Goal: Information Seeking & Learning: Get advice/opinions

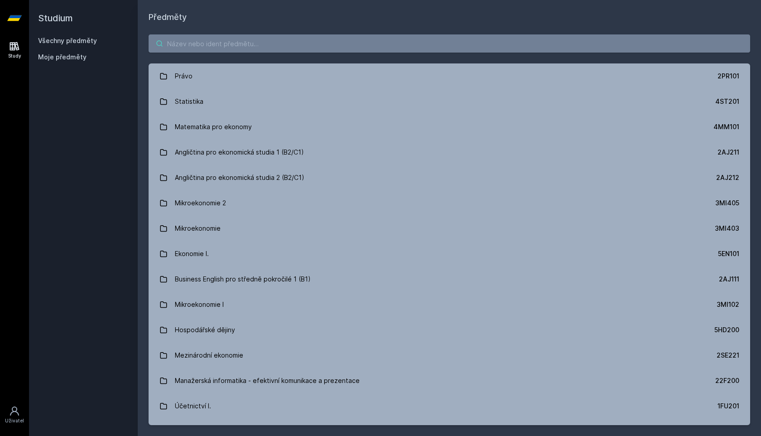
click at [183, 43] on input "search" at bounding box center [448, 43] width 601 height 18
paste input "3MA112"
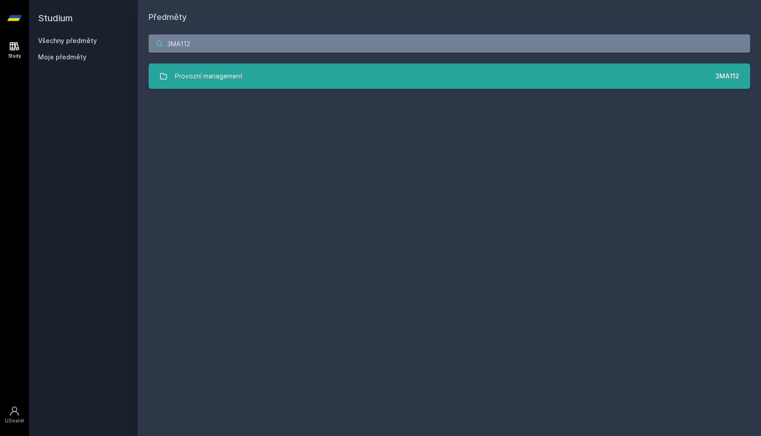
type input "3MA112"
click at [584, 81] on link "Provozní management 3MA112" at bounding box center [448, 75] width 601 height 25
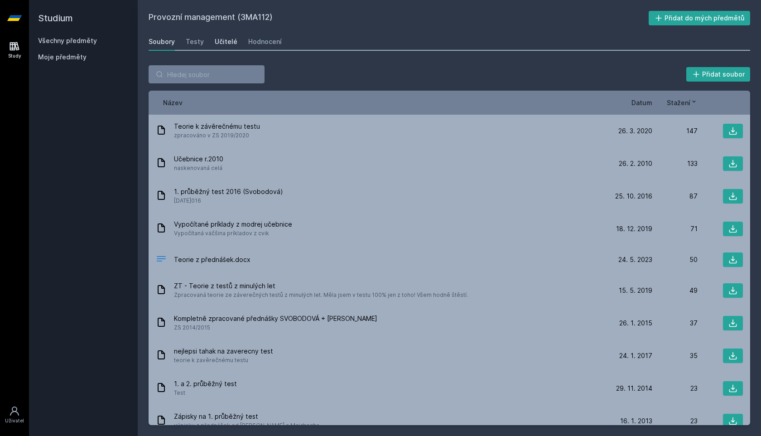
click at [219, 45] on div "Učitelé" at bounding box center [226, 41] width 23 height 9
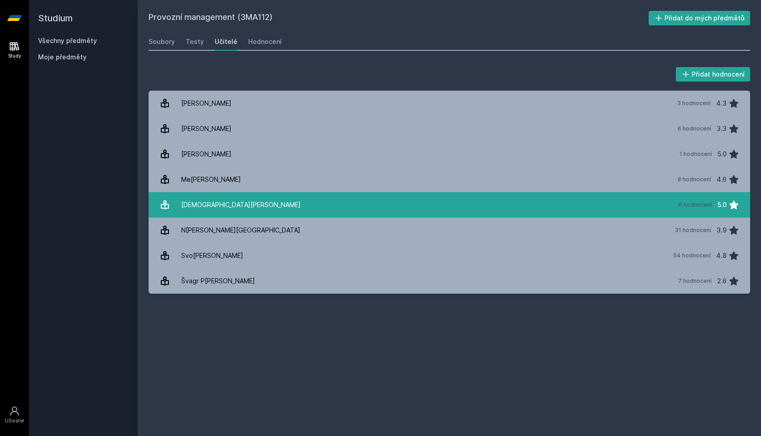
click at [202, 205] on div "[DEMOGRAPHIC_DATA][PERSON_NAME]" at bounding box center [241, 205] width 120 height 18
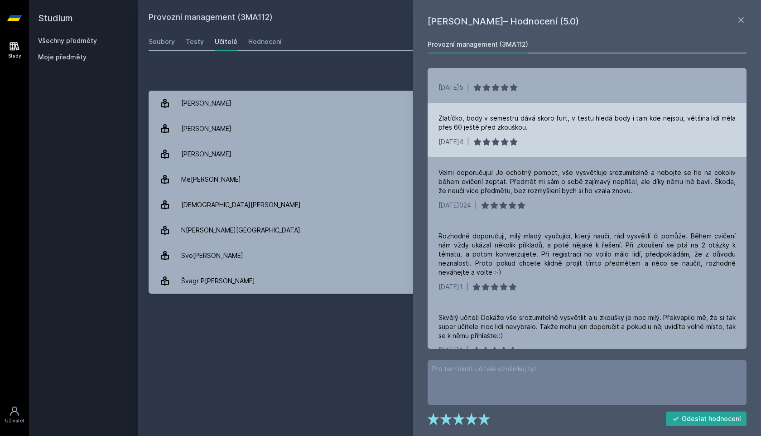
scroll to position [39, 0]
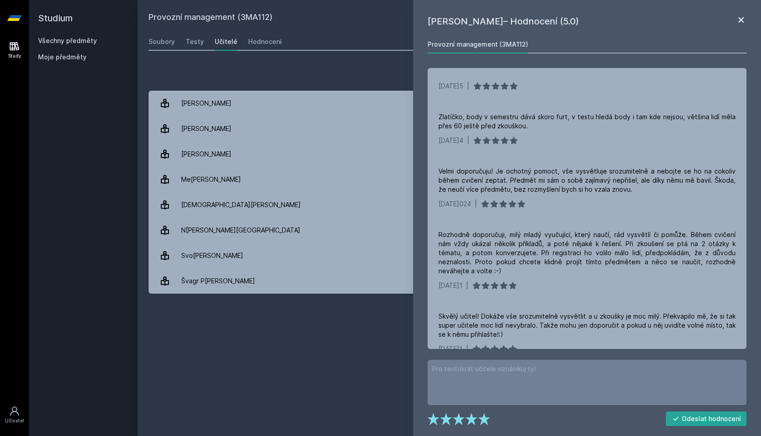
click at [743, 22] on icon at bounding box center [740, 19] width 5 height 5
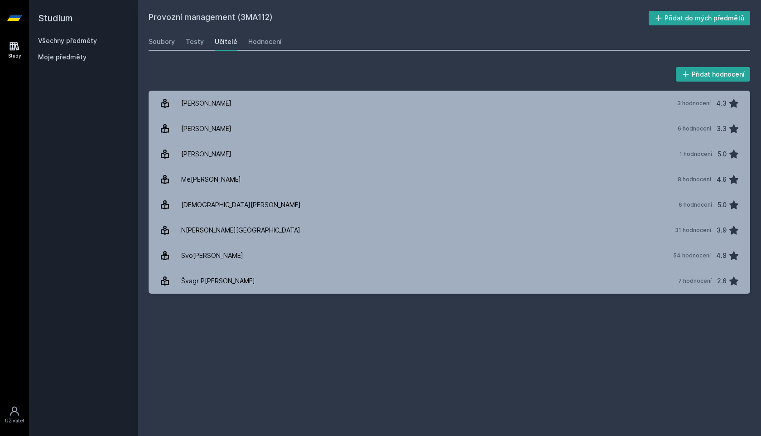
click at [166, 49] on div "Soubory Testy Učitelé Hodnocení" at bounding box center [448, 42] width 601 height 18
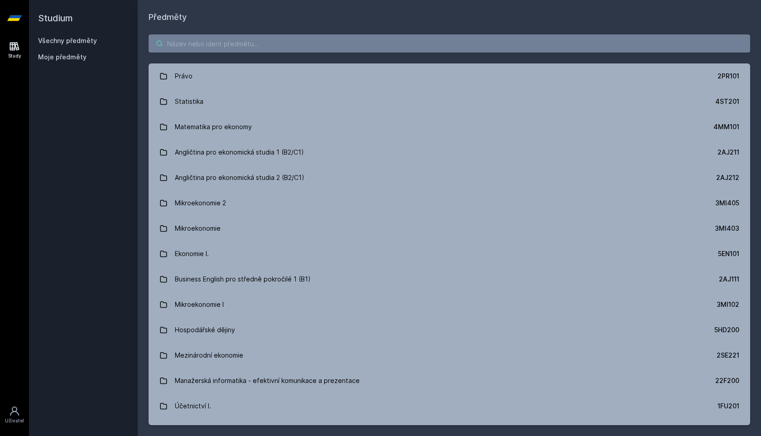
click at [226, 50] on input "search" at bounding box center [448, 43] width 601 height 18
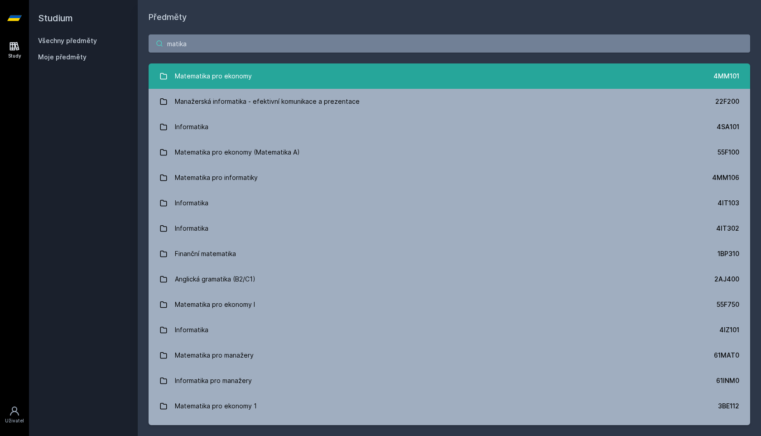
type input "matika"
click at [214, 76] on div "Matematika pro ekonomy" at bounding box center [213, 76] width 77 height 18
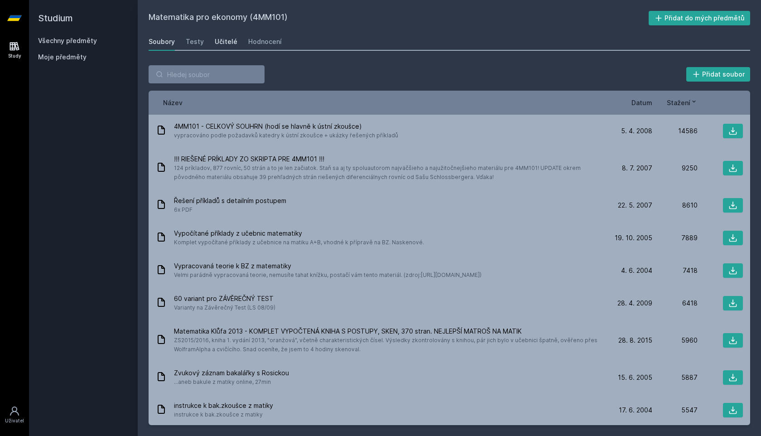
click at [226, 43] on div "Učitelé" at bounding box center [226, 41] width 23 height 9
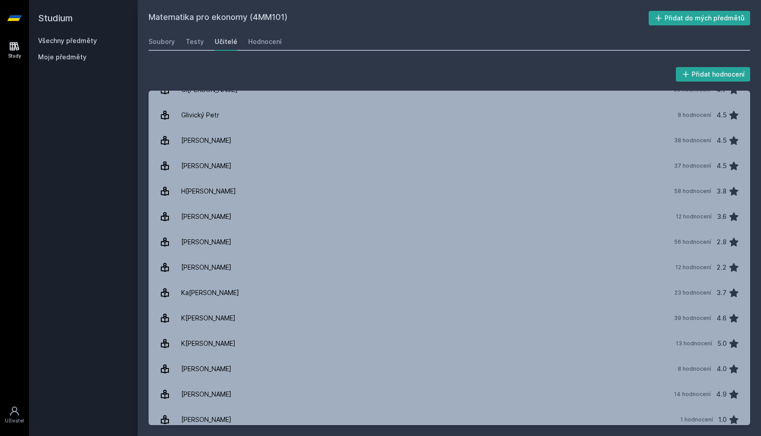
scroll to position [255, 0]
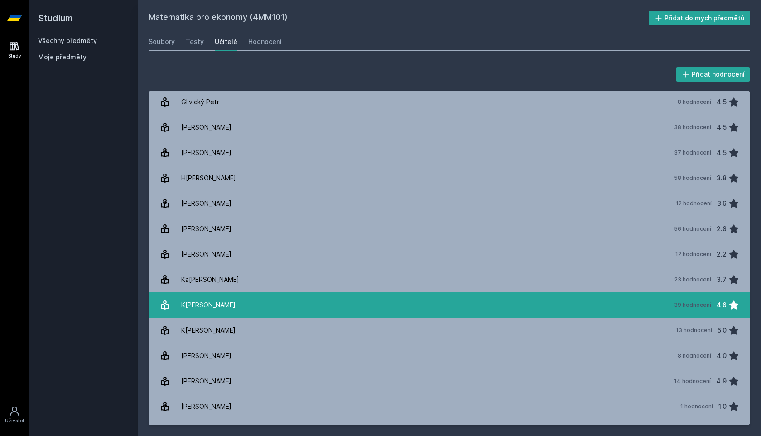
click at [202, 310] on div "K[PERSON_NAME]" at bounding box center [208, 305] width 54 height 18
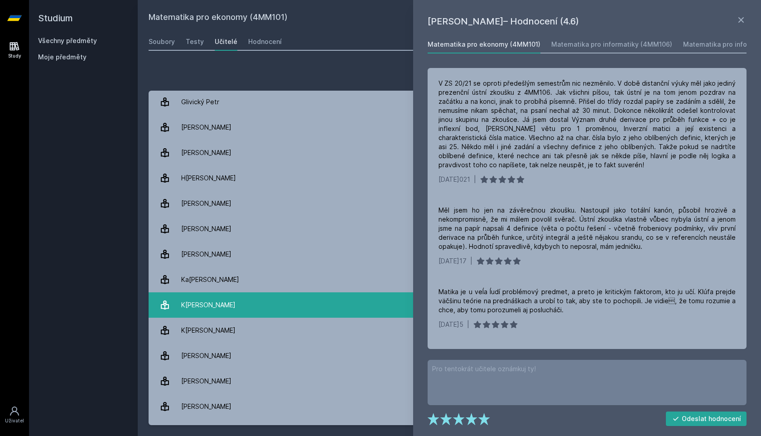
click at [228, 299] on link "Kl[PERSON_NAME] 39 hodnocení 4.6" at bounding box center [448, 304] width 601 height 25
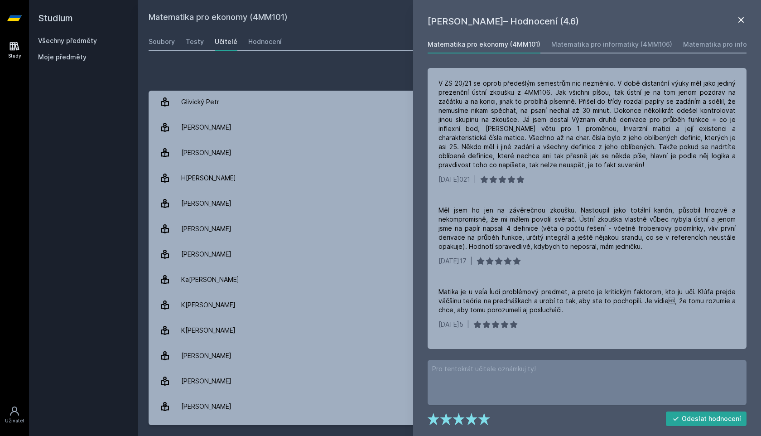
click at [738, 19] on icon at bounding box center [740, 19] width 11 height 11
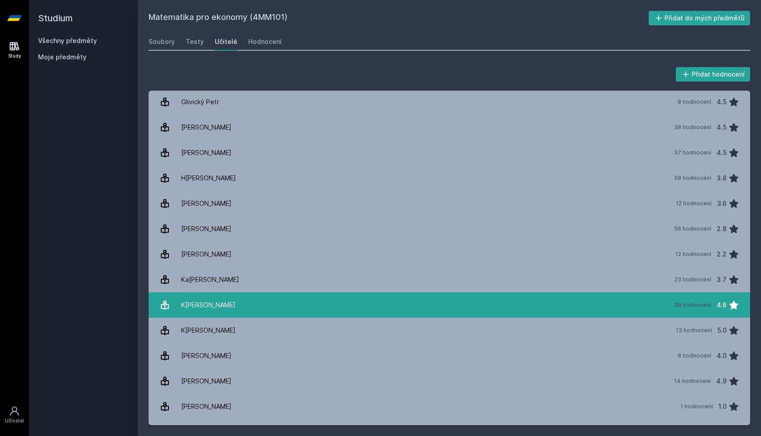
click at [316, 306] on link "Kl[PERSON_NAME] 39 hodnocení 4.6" at bounding box center [448, 304] width 601 height 25
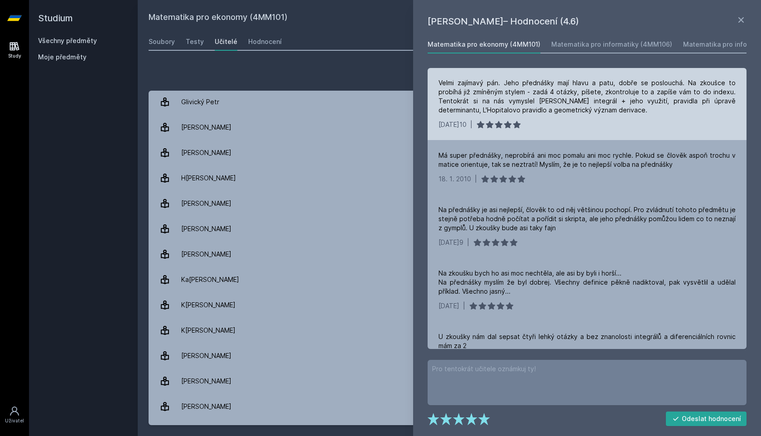
scroll to position [527, 0]
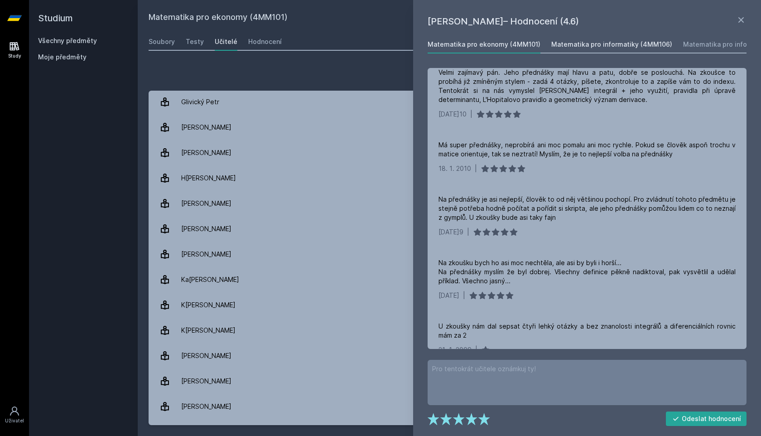
click at [594, 43] on div "Matematika pro informatiky (4MM106)" at bounding box center [611, 44] width 121 height 9
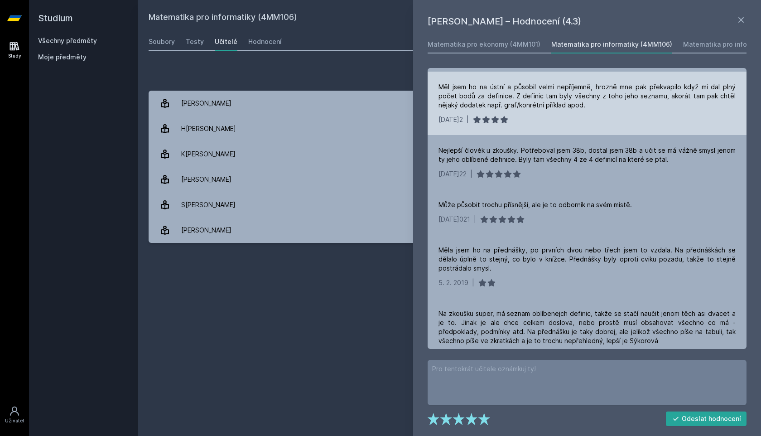
scroll to position [65, 0]
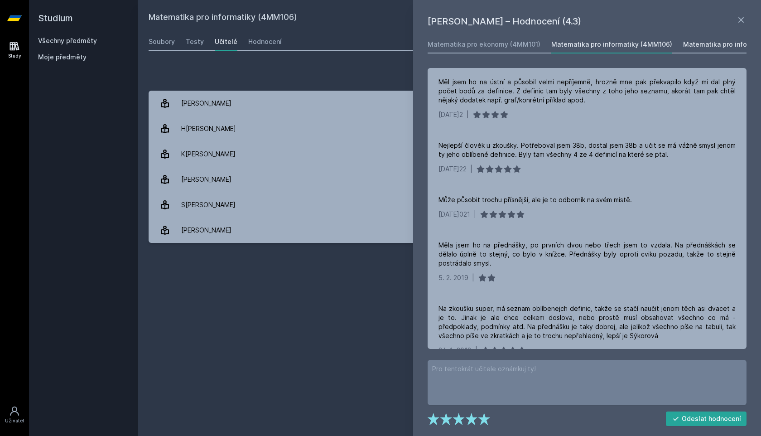
click at [717, 48] on div "Matematika pro informatiky a statistiky (4MM103)" at bounding box center [762, 44] width 158 height 9
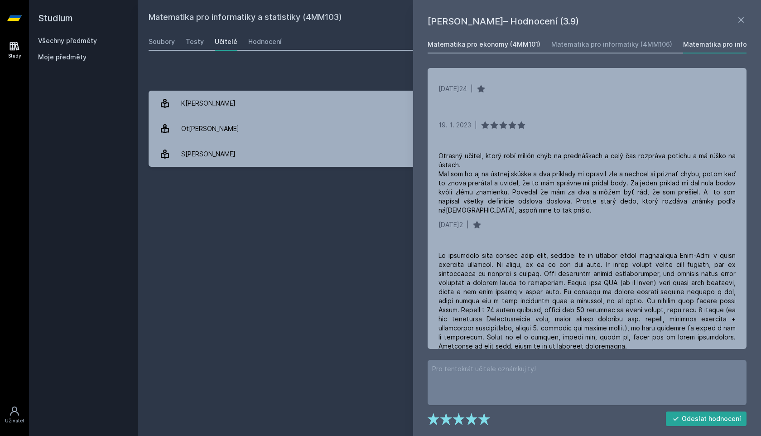
click at [508, 50] on link "Matematika pro ekonomy (4MM101)" at bounding box center [483, 44] width 113 height 18
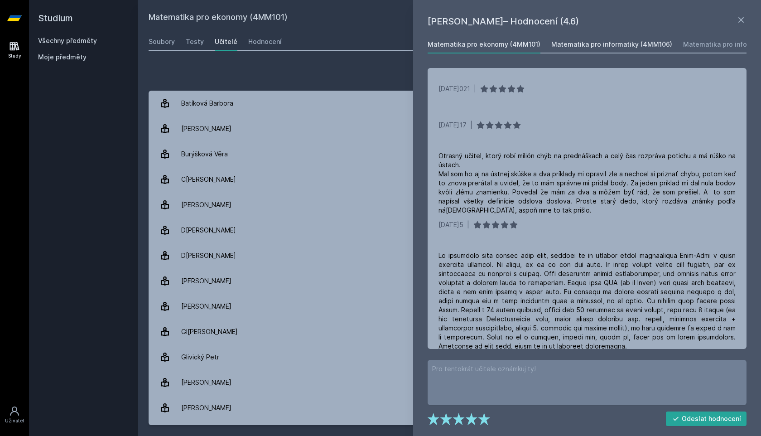
click at [588, 49] on div "Matematika pro informatiky (4MM106)" at bounding box center [611, 44] width 121 height 9
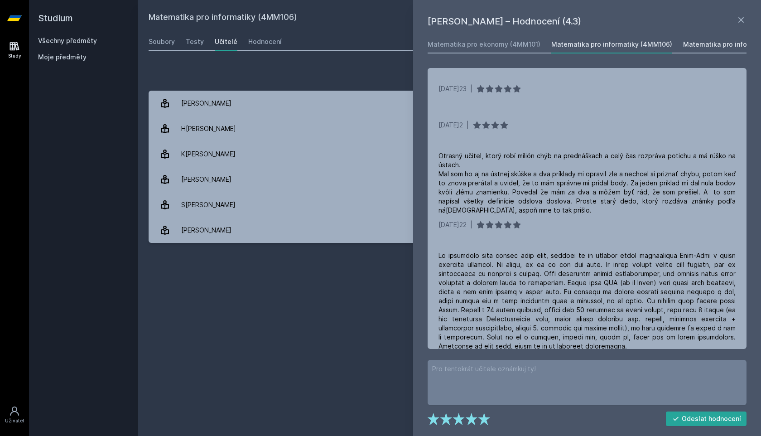
click at [683, 43] on div "Matematika pro informatiky a statistiky (4MM103)" at bounding box center [762, 44] width 158 height 9
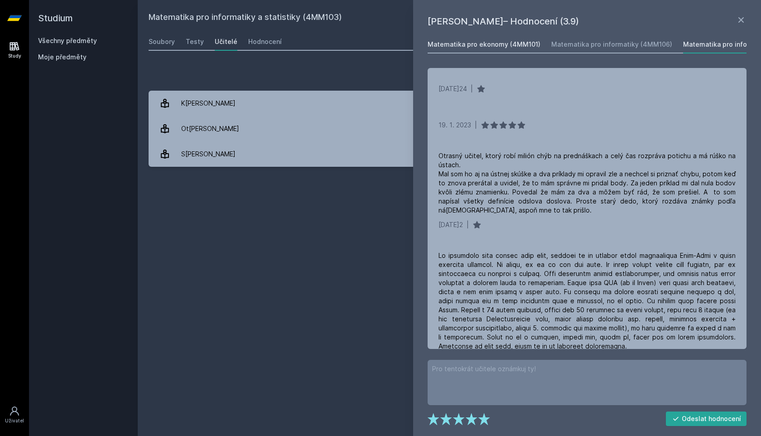
click at [479, 48] on div "Matematika pro ekonomy (4MM101)" at bounding box center [483, 44] width 113 height 9
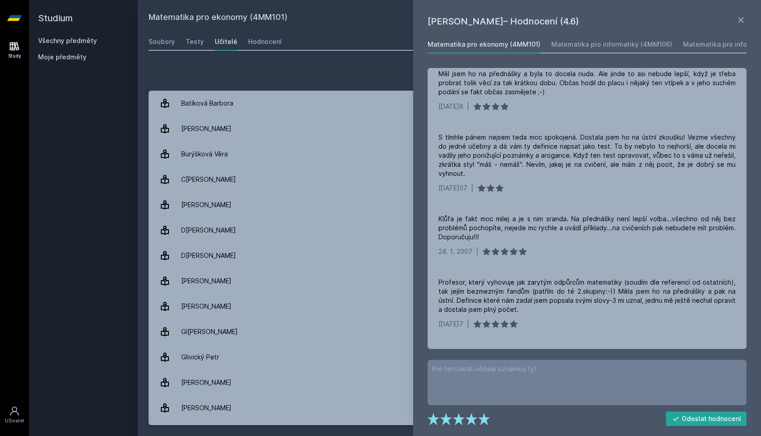
scroll to position [2526, 0]
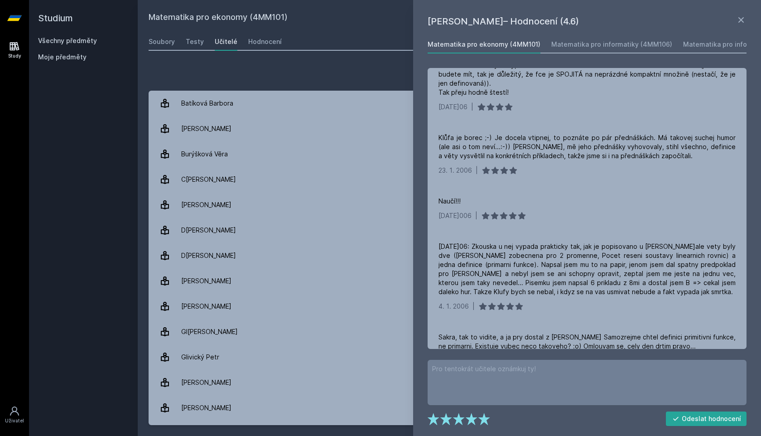
click at [68, 106] on div "Studium Všechny předměty Moje předměty" at bounding box center [83, 218] width 109 height 436
